Goal: Task Accomplishment & Management: Complete application form

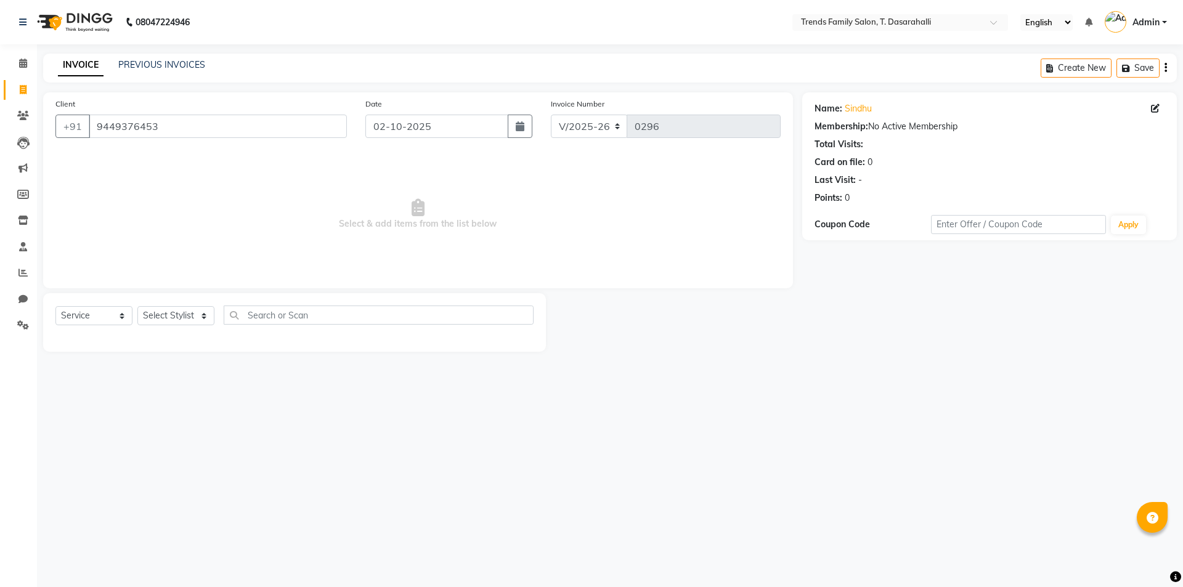
select select "8481"
select select "service"
drag, startPoint x: 210, startPoint y: 126, endPoint x: 0, endPoint y: 165, distance: 213.7
click at [0, 150] on app-home "08047224946 Select Location × Trends Family Salon, T. Dasarahalli English ENGLI…" at bounding box center [591, 185] width 1183 height 370
click at [25, 105] on li "Clients" at bounding box center [18, 116] width 37 height 27
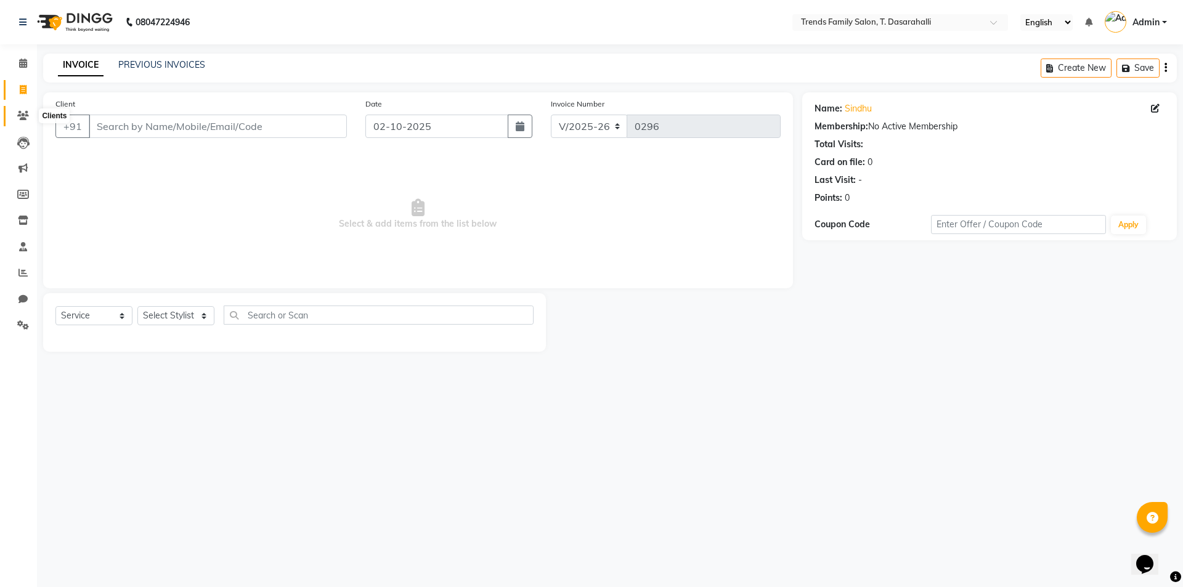
click at [26, 115] on icon at bounding box center [23, 115] width 12 height 9
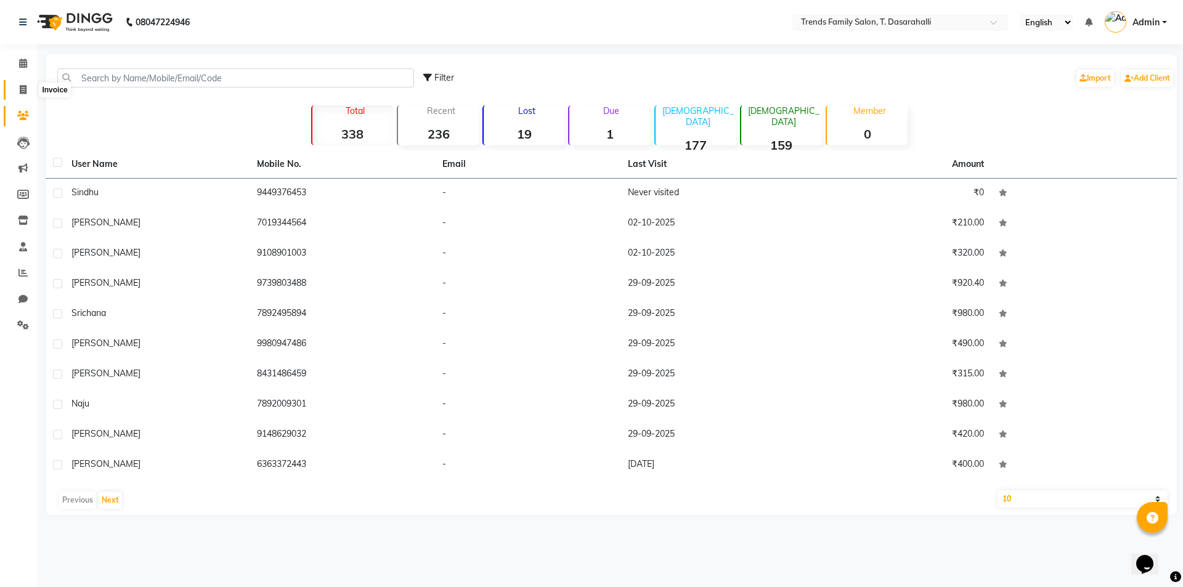
click at [25, 89] on icon at bounding box center [23, 89] width 7 height 9
select select "service"
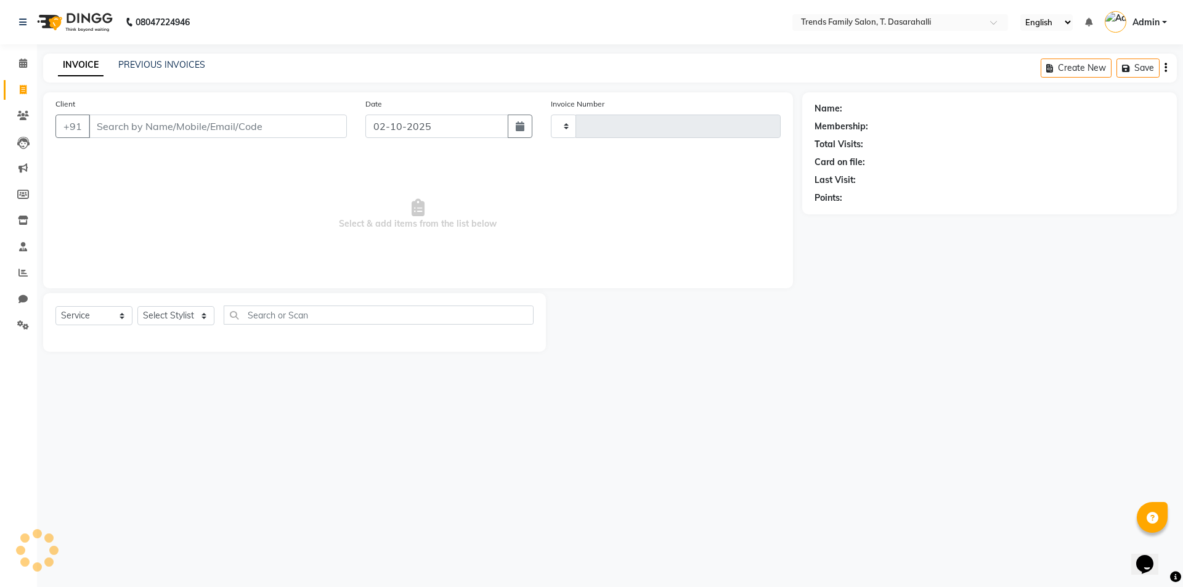
type input "0296"
select select "8481"
click at [203, 120] on input "Client" at bounding box center [218, 126] width 258 height 23
click at [147, 127] on input "Client" at bounding box center [218, 126] width 258 height 23
click at [120, 126] on input "Client" at bounding box center [218, 126] width 258 height 23
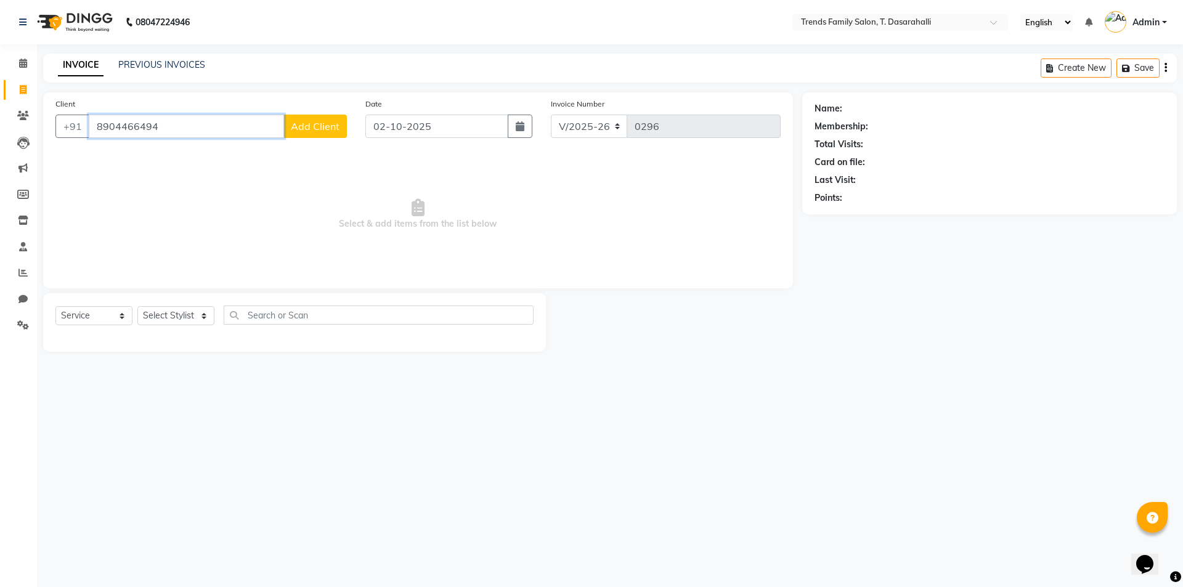
type input "8904466494"
click at [323, 134] on button "Add Client" at bounding box center [315, 126] width 63 height 23
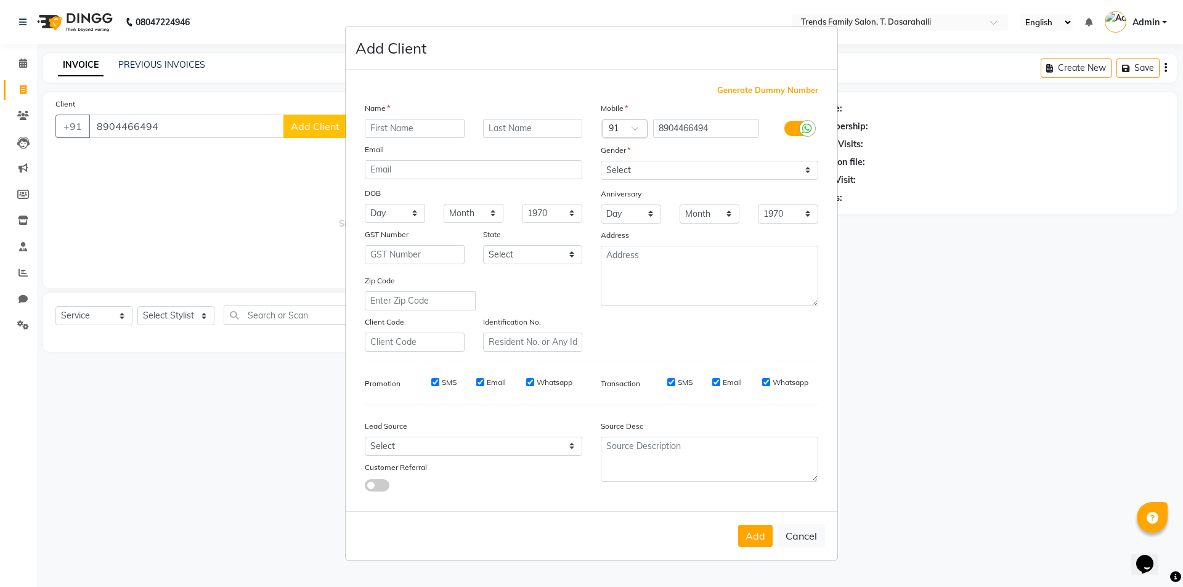
click at [399, 131] on input "text" at bounding box center [415, 128] width 100 height 19
type input "[PERSON_NAME]"
click at [661, 173] on select "Select [DEMOGRAPHIC_DATA] [DEMOGRAPHIC_DATA] Other Prefer Not To Say" at bounding box center [710, 170] width 218 height 19
select select "[DEMOGRAPHIC_DATA]"
click at [601, 161] on select "Select [DEMOGRAPHIC_DATA] [DEMOGRAPHIC_DATA] Other Prefer Not To Say" at bounding box center [710, 170] width 218 height 19
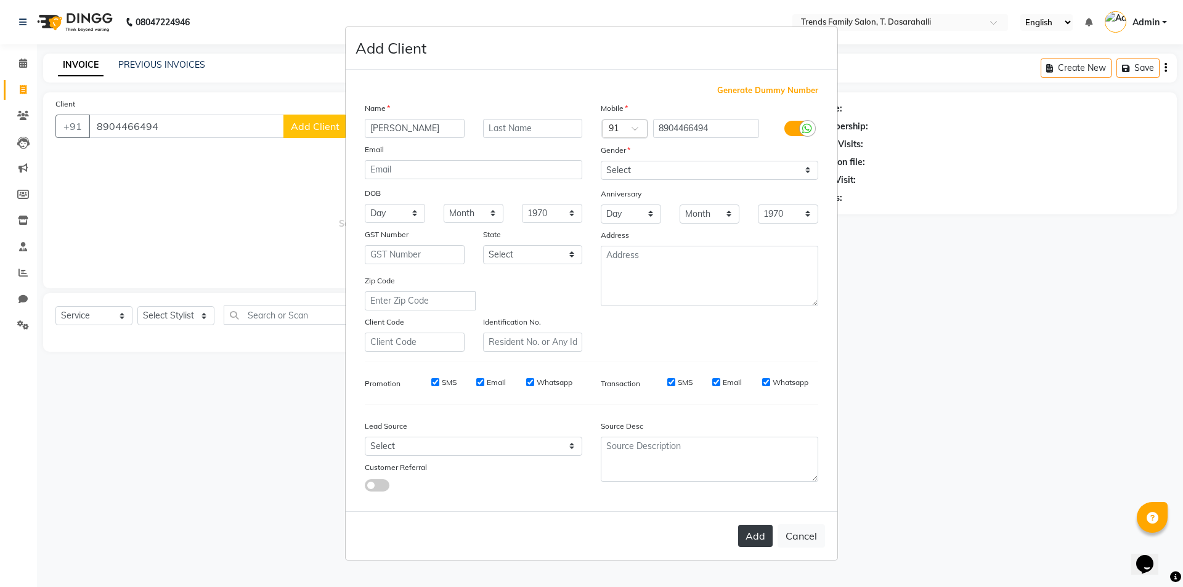
click at [761, 541] on button "Add" at bounding box center [755, 536] width 35 height 22
select select
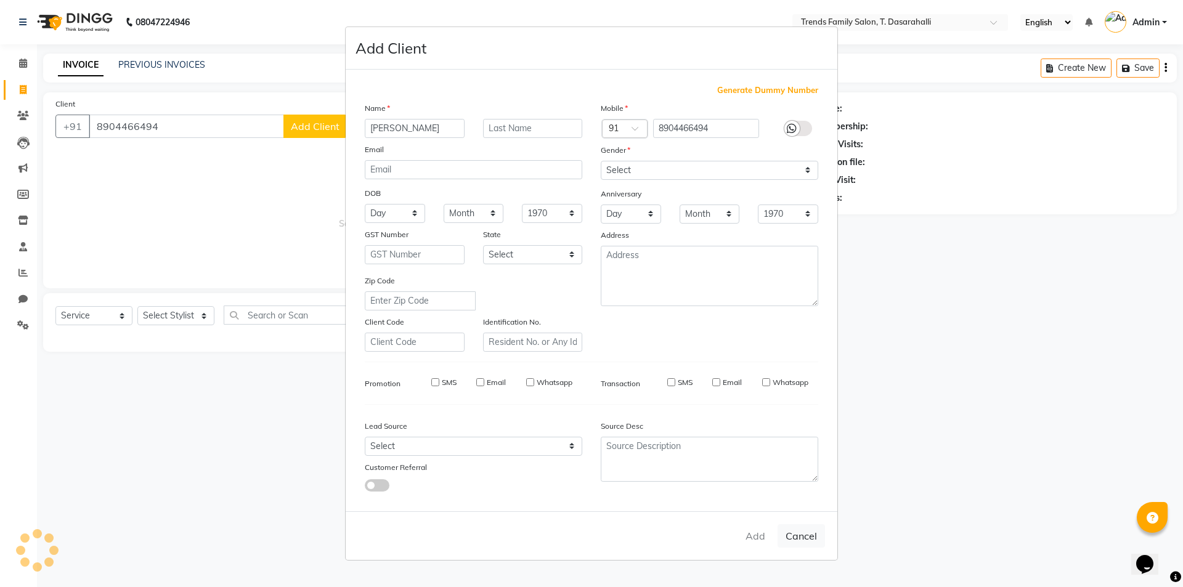
select select
checkbox input "false"
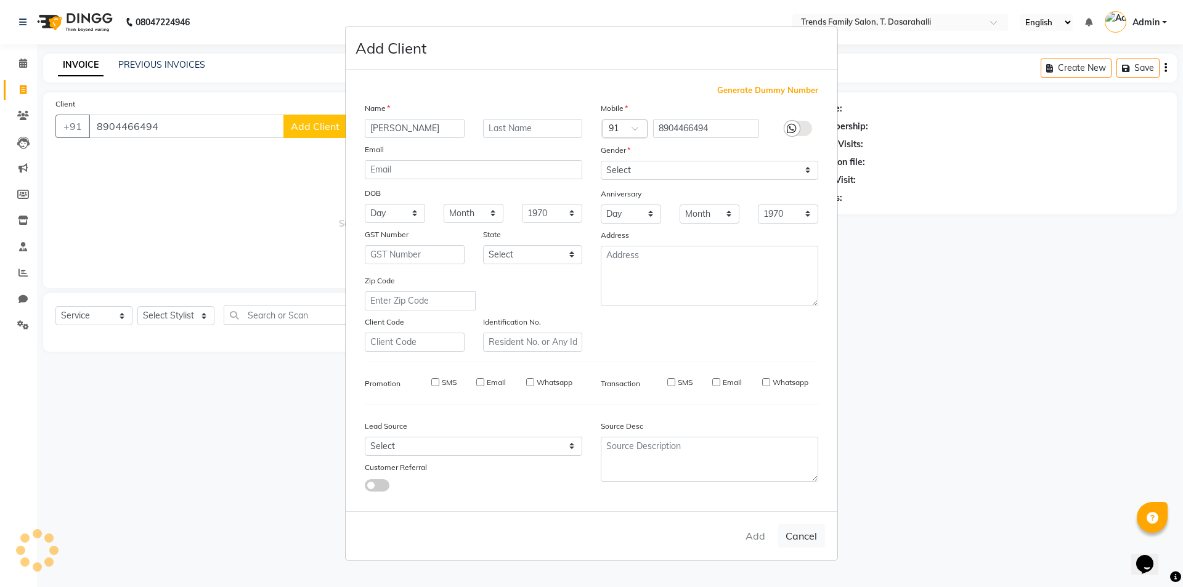
checkbox input "false"
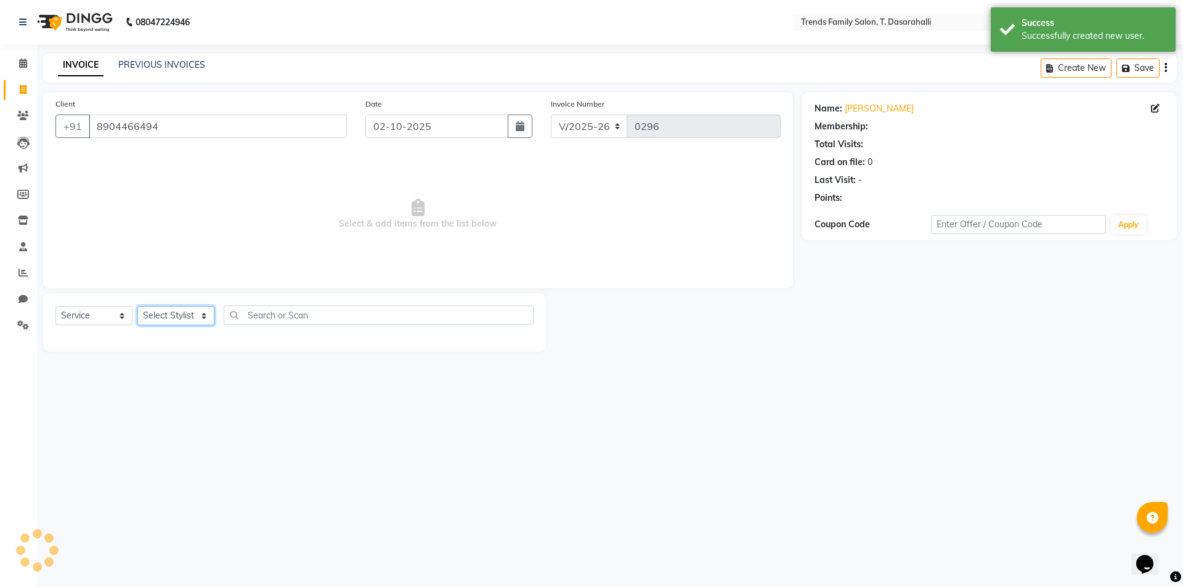
click at [194, 316] on select "Select Stylist [PERSON_NAME] [PERSON_NAME] Ayaan [PERSON_NAME] Danish Danish [P…" at bounding box center [175, 315] width 77 height 19
select select "89891"
click at [137, 306] on select "Select Stylist [PERSON_NAME] [PERSON_NAME] Ayaan [PERSON_NAME] Danish Danish [P…" at bounding box center [175, 315] width 77 height 19
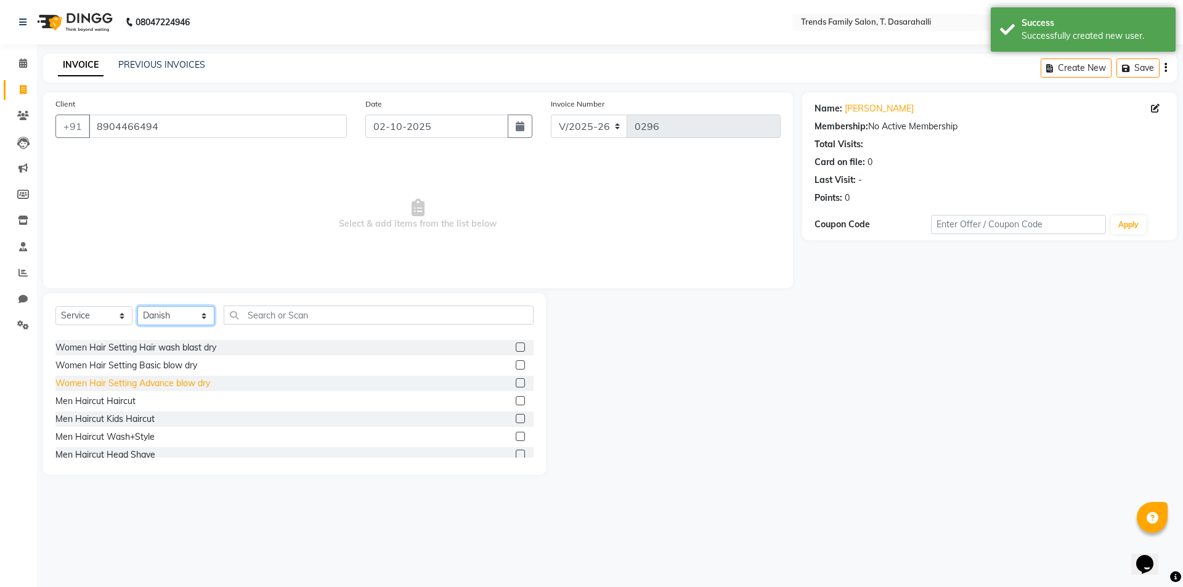
scroll to position [123, 0]
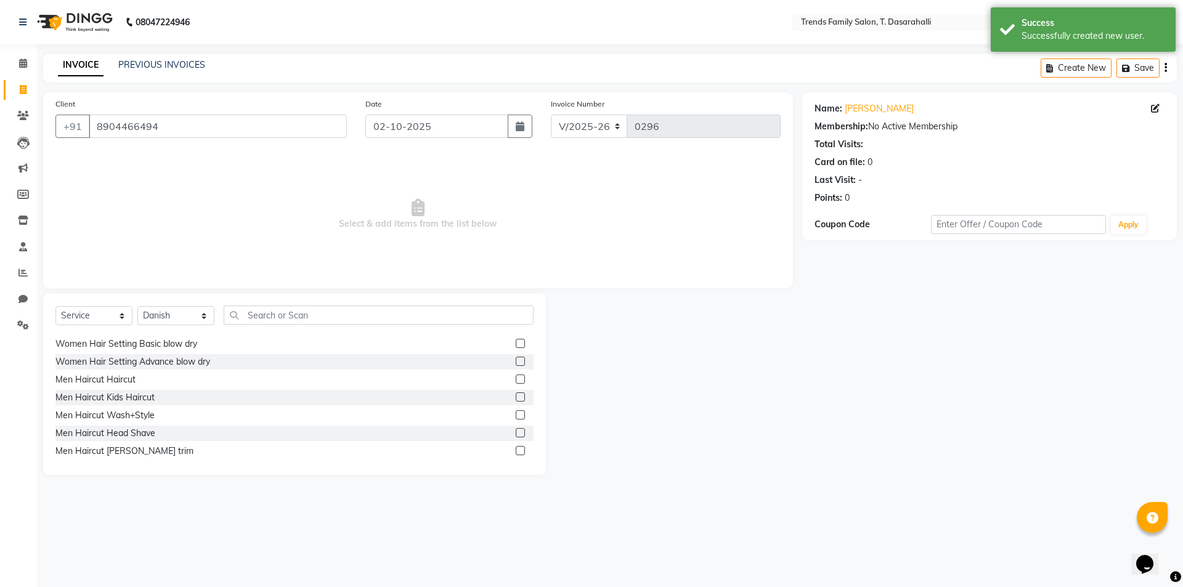
click at [516, 382] on label at bounding box center [520, 379] width 9 height 9
click at [516, 382] on input "checkbox" at bounding box center [520, 380] width 8 height 8
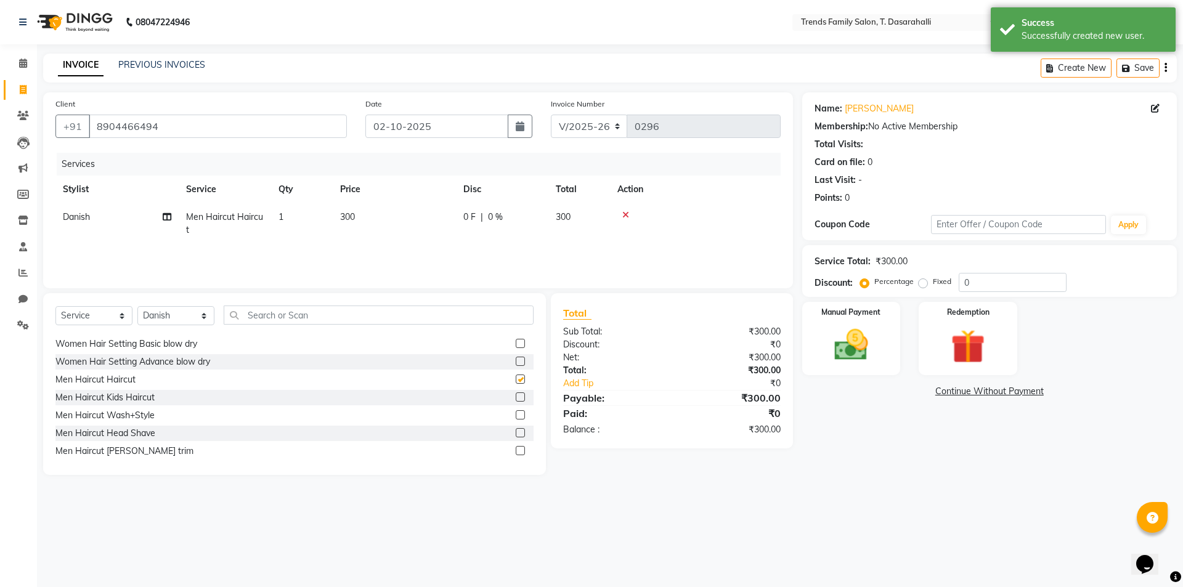
checkbox input "false"
drag, startPoint x: 1029, startPoint y: 283, endPoint x: 689, endPoint y: 282, distance: 340.2
click at [695, 283] on div "Client [PHONE_NUMBER] Date [DATE] Invoice Number V/2025 V/[PHONE_NUMBER] Servic…" at bounding box center [610, 283] width 1153 height 383
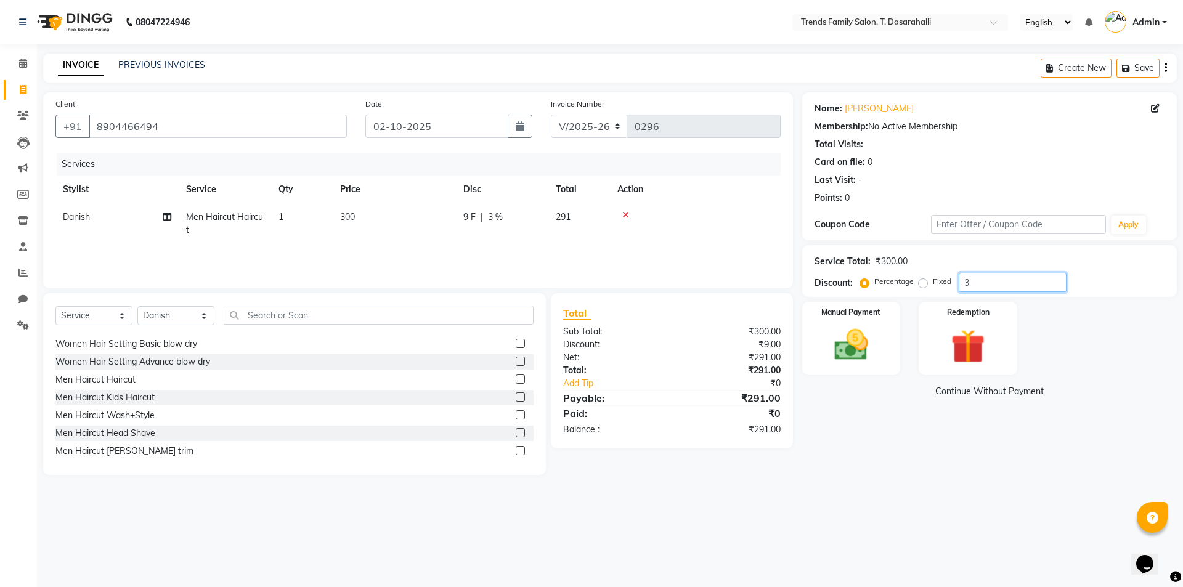
type input "3"
click at [627, 215] on icon at bounding box center [626, 215] width 7 height 9
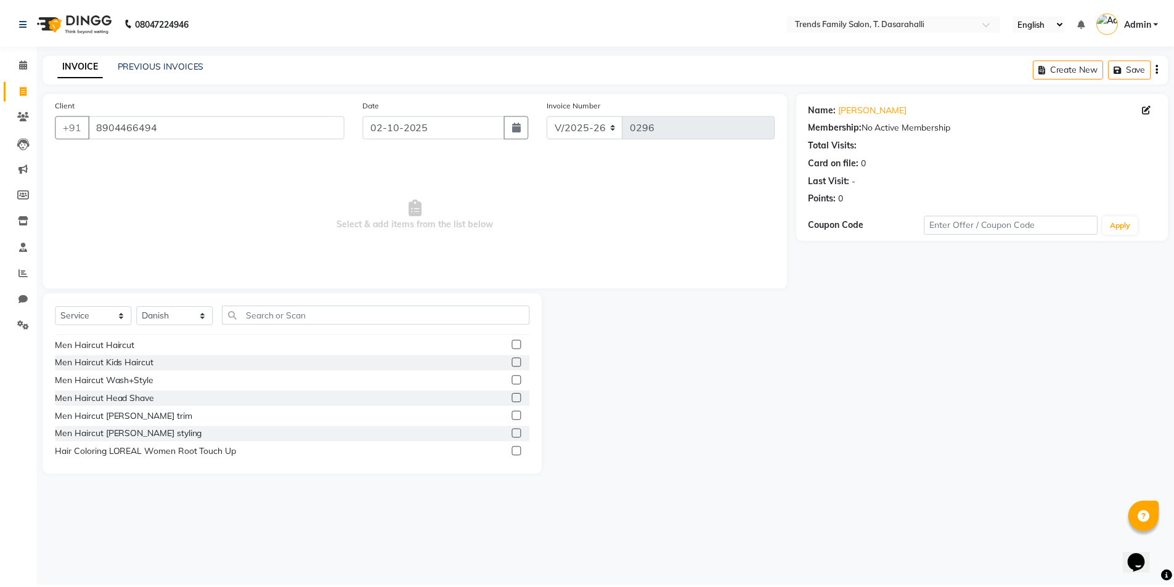
scroll to position [185, 0]
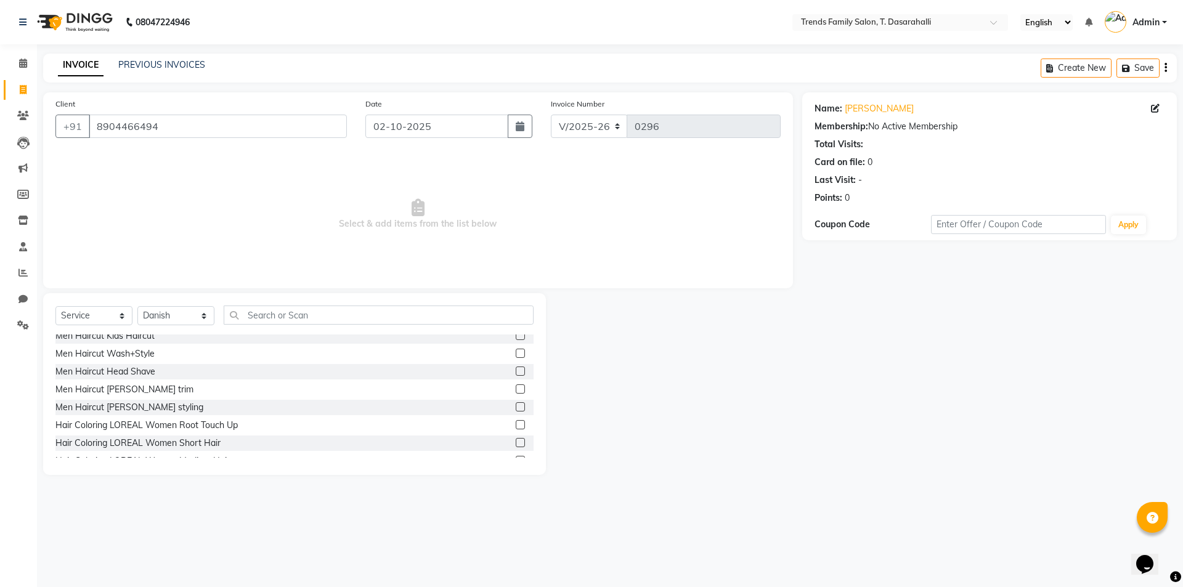
click at [516, 405] on label at bounding box center [520, 406] width 9 height 9
click at [516, 405] on input "checkbox" at bounding box center [520, 408] width 8 height 8
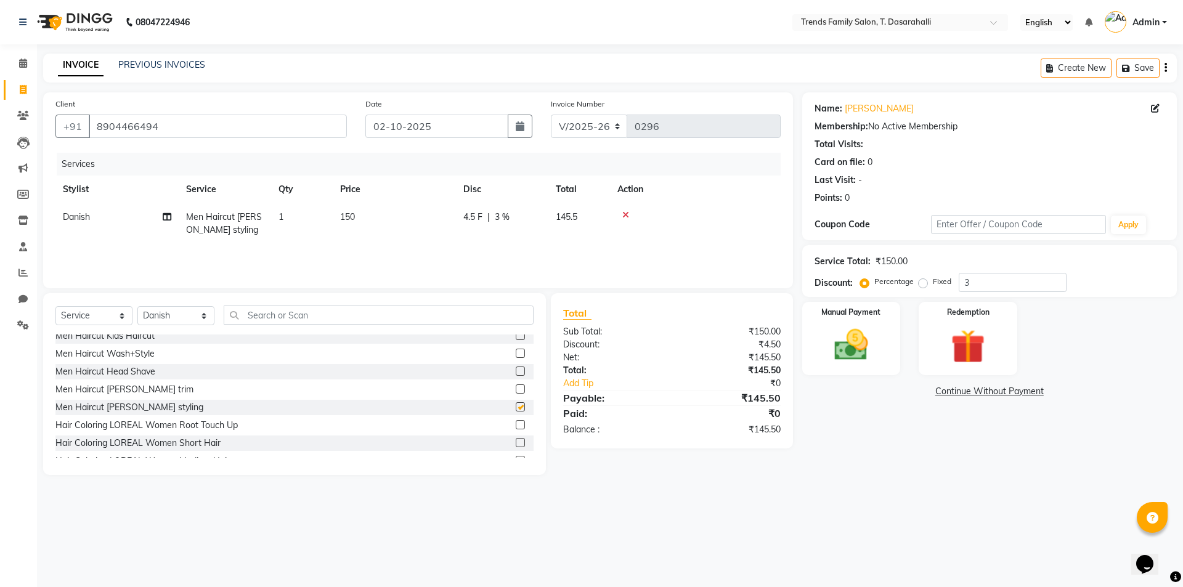
checkbox input "false"
click at [359, 222] on td "150" at bounding box center [394, 223] width 123 height 41
select select "89891"
drag, startPoint x: 466, startPoint y: 208, endPoint x: 179, endPoint y: 200, distance: 286.7
click at [179, 200] on table "Stylist Service Qty Price Disc Total Action [PERSON_NAME] [PERSON_NAME] [PERSON…" at bounding box center [417, 216] width 725 height 80
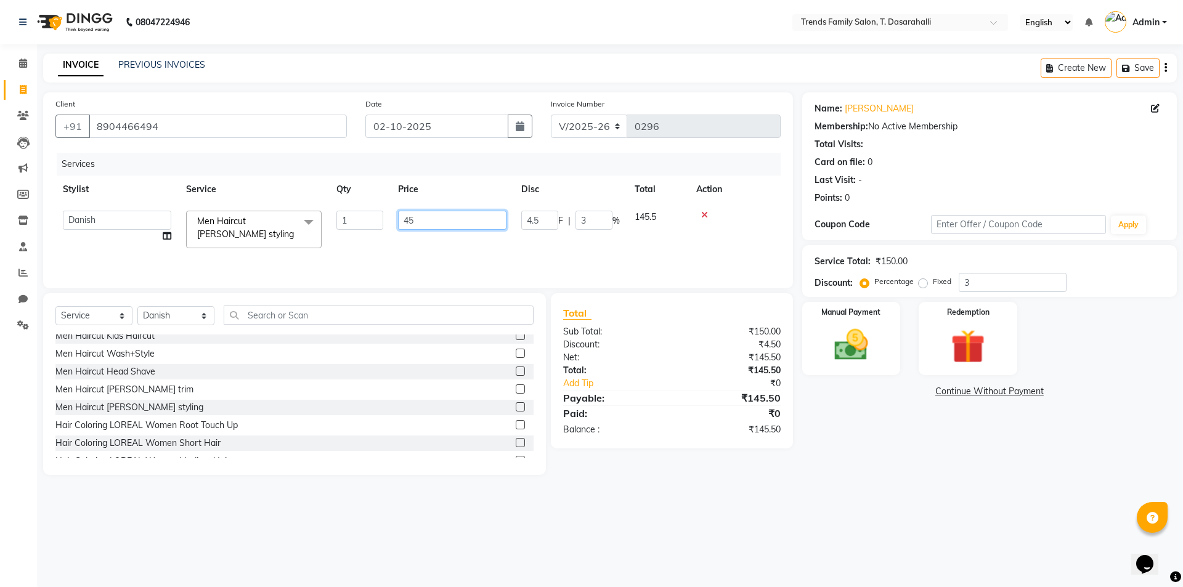
type input "450"
drag, startPoint x: 1000, startPoint y: 283, endPoint x: 798, endPoint y: 256, distance: 203.9
click at [802, 258] on div "Service Total: ₹150.00 Discount: Percentage Fixed 3" at bounding box center [989, 271] width 375 height 52
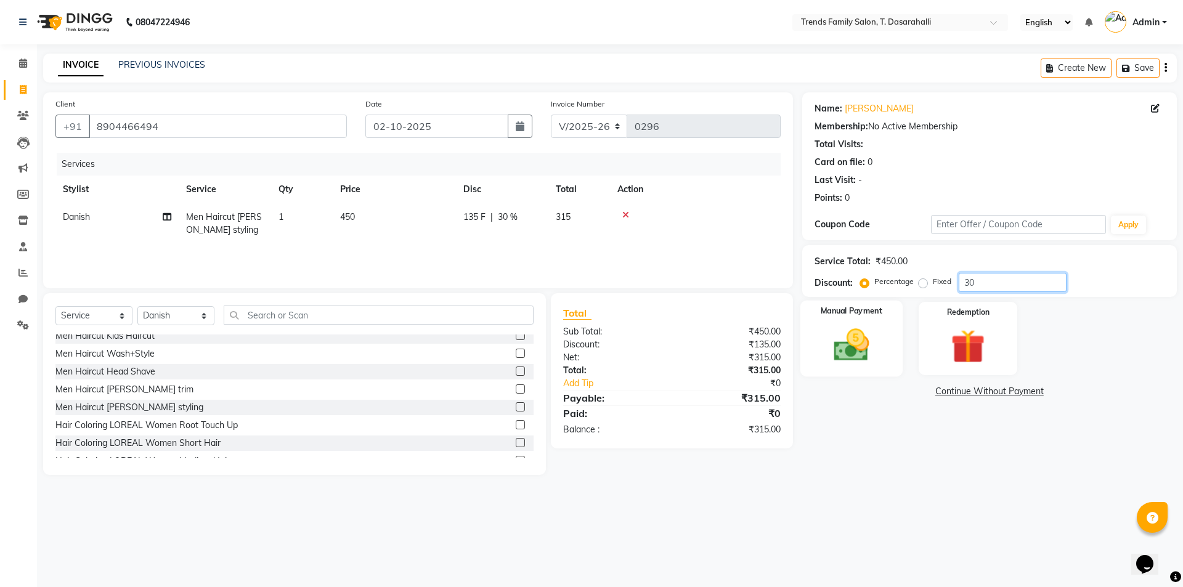
type input "30"
click at [834, 327] on img at bounding box center [851, 345] width 57 height 41
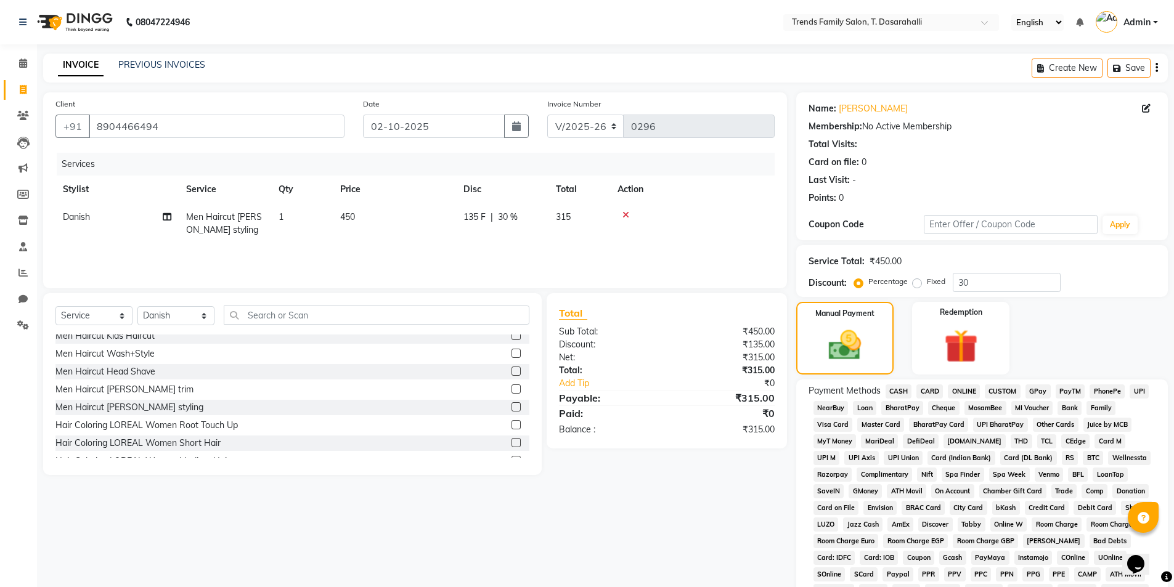
click at [954, 390] on span "ONLINE" at bounding box center [964, 392] width 32 height 14
